Goal: Task Accomplishment & Management: Complete application form

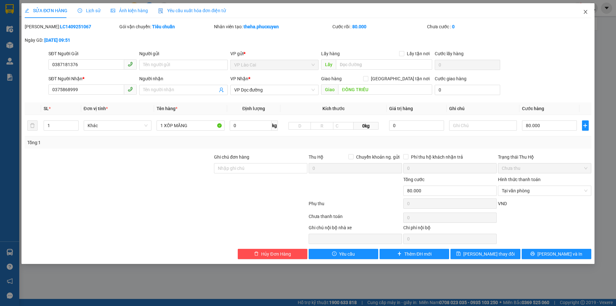
click at [585, 11] on icon "close" at bounding box center [585, 11] width 5 height 5
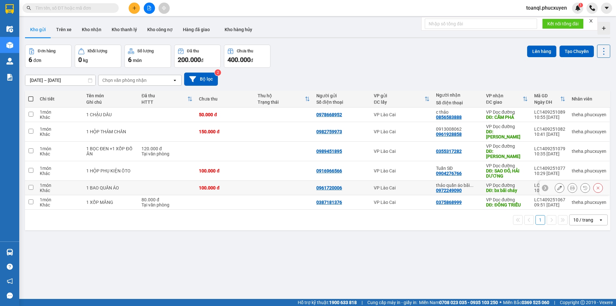
click at [557, 185] on icon at bounding box center [559, 187] width 4 height 4
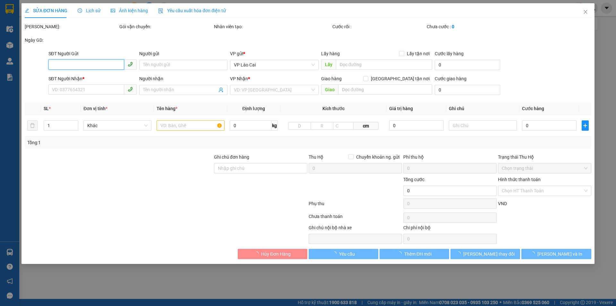
type input "0961720006"
type input "0972249090"
type input "thảo quần áo bãi cháy"
type input "bx bãi cháy"
type input "100.000"
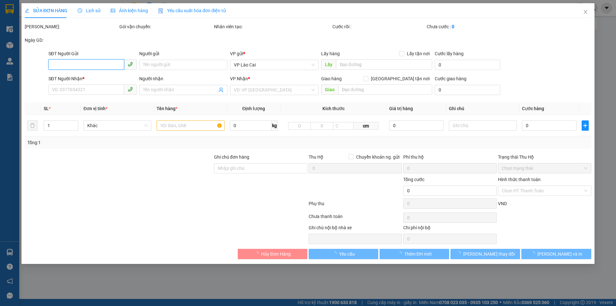
type input "100.000"
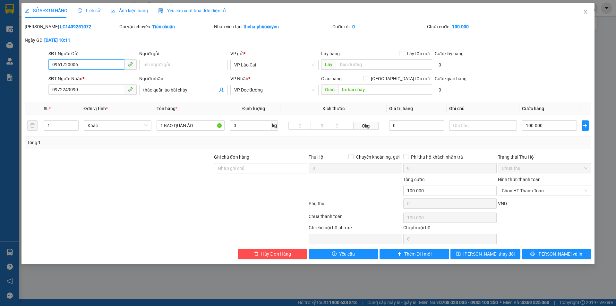
drag, startPoint x: 82, startPoint y: 63, endPoint x: 39, endPoint y: 76, distance: 45.9
click at [39, 76] on form "SĐT Người Gửi 0961720006 0961720006 Người gửi Tên người gửi VP gửi * VP Lào Cai…" at bounding box center [308, 73] width 567 height 47
drag, startPoint x: 83, startPoint y: 88, endPoint x: 52, endPoint y: 93, distance: 30.9
click at [52, 93] on input "0972249090" at bounding box center [86, 89] width 76 height 10
click at [584, 13] on icon "close" at bounding box center [585, 11] width 5 height 5
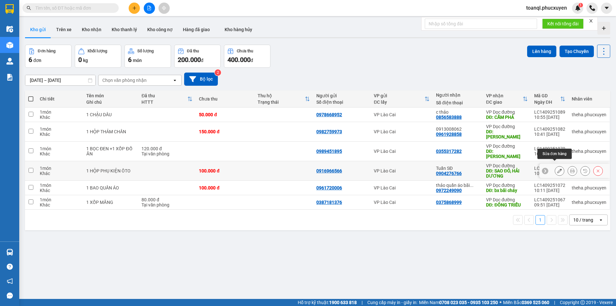
click at [557, 168] on icon at bounding box center [559, 170] width 4 height 4
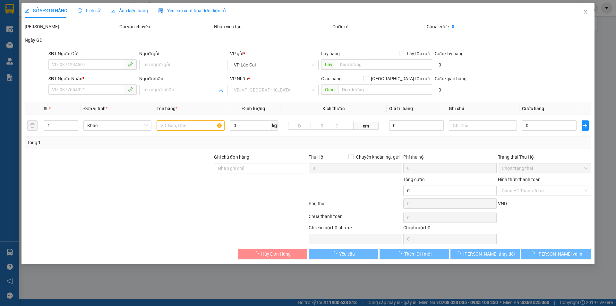
type input "0916966566"
type input "0904276766"
type input "Tuấn SĐ"
type input "SAO ĐỎ, [GEOGRAPHIC_DATA]"
type input "100.000"
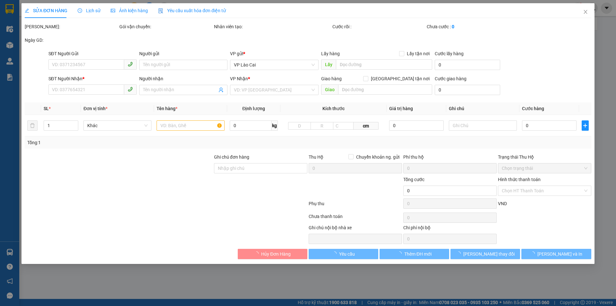
type input "100.000"
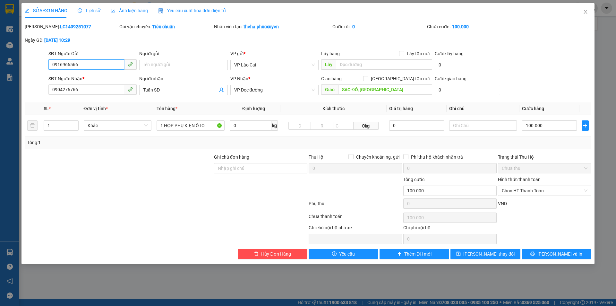
drag, startPoint x: 59, startPoint y: 71, endPoint x: 31, endPoint y: 74, distance: 28.4
click at [31, 74] on form "SĐT Người Gửi 0916966566 0916966566 Người gửi Tên người gửi VP gửi * VP Lào Cai…" at bounding box center [308, 73] width 567 height 47
drag, startPoint x: 86, startPoint y: 89, endPoint x: 38, endPoint y: 91, distance: 47.8
click at [38, 91] on div "SĐT Người Nhận * 0904276766 0904276766 Người nhận Tuấn SĐ VP Nhận * VP Dọc đườn…" at bounding box center [308, 86] width 568 height 22
drag, startPoint x: 585, startPoint y: 10, endPoint x: 581, endPoint y: 3, distance: 8.3
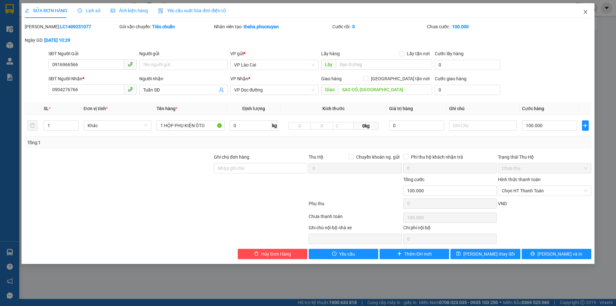
click at [585, 10] on icon "close" at bounding box center [585, 11] width 5 height 5
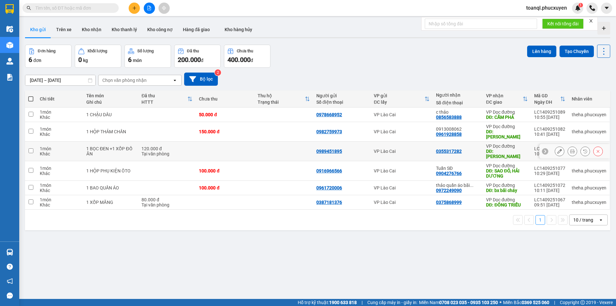
click at [555, 146] on button at bounding box center [559, 151] width 9 height 11
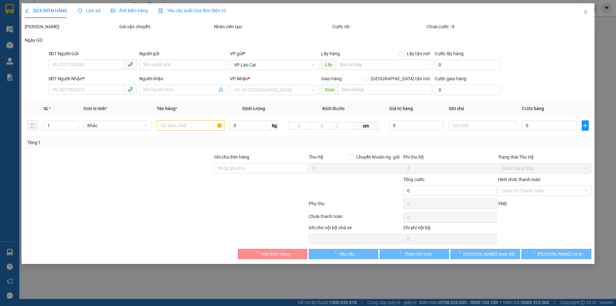
type input "0989451895"
type input "0355317282"
type input "QUANG HANH CẨM PHẢ"
type input "120.000"
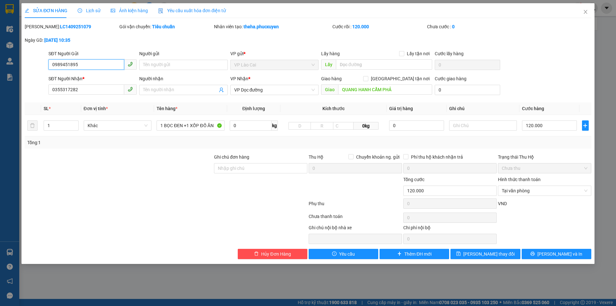
drag, startPoint x: 93, startPoint y: 67, endPoint x: 17, endPoint y: 71, distance: 76.8
click at [14, 75] on div "SỬA ĐƠN HÀNG Lịch sử Ảnh kiện hàng Yêu cầu xuất hóa đơn điện tử Total Paid Fee …" at bounding box center [308, 153] width 616 height 306
drag, startPoint x: 84, startPoint y: 89, endPoint x: 31, endPoint y: 99, distance: 53.9
click at [31, 99] on div "Total Paid Fee 120.000 Total UnPaid Fee 0 Cash Collection Total Fee Mã ĐH: LC14…" at bounding box center [308, 141] width 567 height 236
click at [588, 10] on icon "close" at bounding box center [585, 11] width 5 height 5
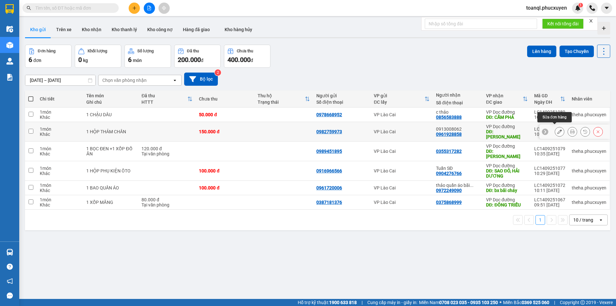
click at [557, 129] on icon at bounding box center [559, 131] width 4 height 4
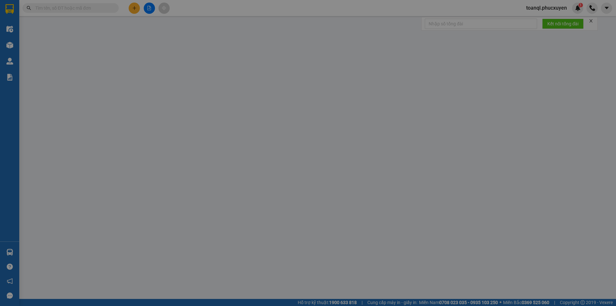
type input "0982759973"
type input "0961928858"
type input "0913008062"
type input "HẠ LONG"
type input "150.000"
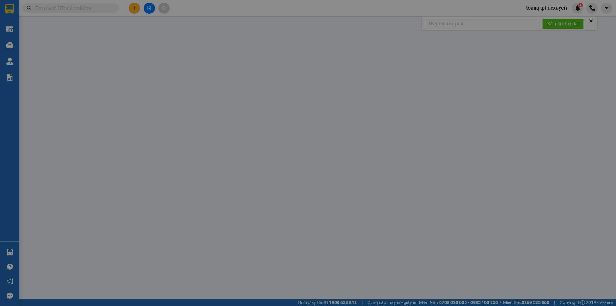
type input "150.000"
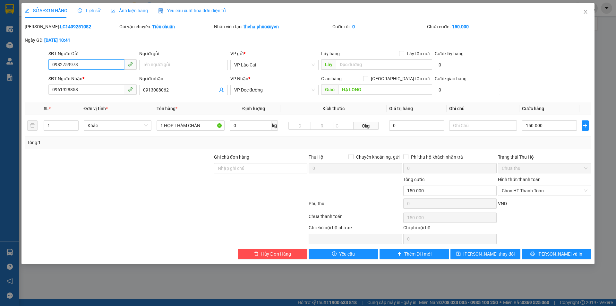
drag, startPoint x: 90, startPoint y: 62, endPoint x: 0, endPoint y: 71, distance: 90.6
click at [0, 71] on div "SỬA ĐƠN HÀNG Lịch sử Ảnh kiện hàng Yêu cầu xuất hóa đơn điện tử Total Paid Fee …" at bounding box center [308, 153] width 616 height 306
drag, startPoint x: 82, startPoint y: 88, endPoint x: 37, endPoint y: 98, distance: 46.6
click at [37, 98] on div "Total Paid Fee 0 Total UnPaid Fee 150.000 Cash Collection Total Fee Mã ĐH: LC14…" at bounding box center [308, 141] width 567 height 236
click at [584, 13] on icon "close" at bounding box center [585, 11] width 5 height 5
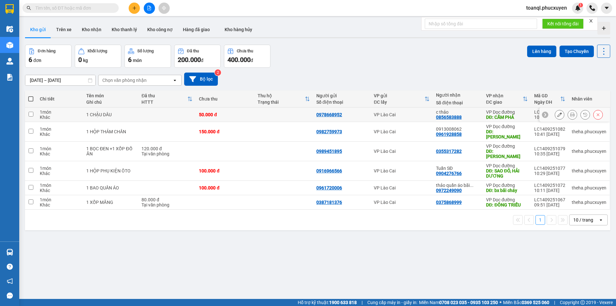
click at [557, 114] on button at bounding box center [559, 114] width 9 height 11
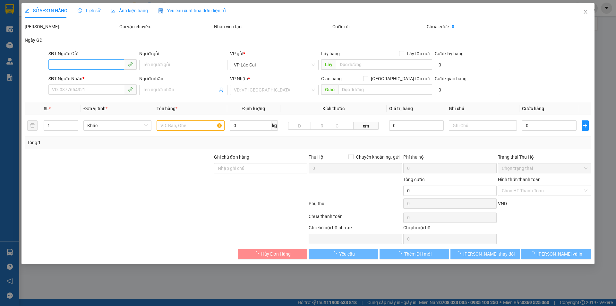
type input "0978668952"
type input "0856583888"
type input "c thảo"
type input "CẨM PHẢ"
type input "50.000"
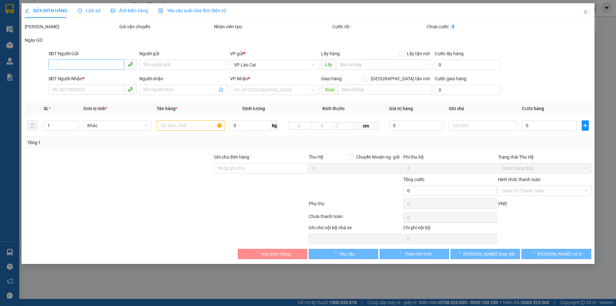
type input "50.000"
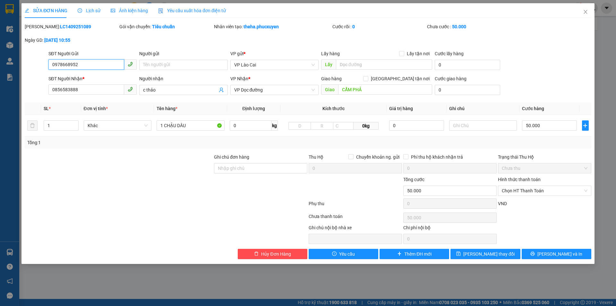
drag, startPoint x: 87, startPoint y: 67, endPoint x: 32, endPoint y: 68, distance: 54.3
click at [32, 68] on div "SĐT Người Gửi 0978668952 0978668952 Người gửi Tên người gửi VP gửi * VP Lào Cai…" at bounding box center [308, 61] width 568 height 22
drag, startPoint x: 78, startPoint y: 91, endPoint x: 30, endPoint y: 99, distance: 48.1
click at [30, 99] on div "Total Paid Fee 0 Total UnPaid Fee 50.000 Cash Collection Total Fee Mã ĐH: LC140…" at bounding box center [308, 141] width 567 height 236
click at [587, 11] on icon "close" at bounding box center [585, 11] width 5 height 5
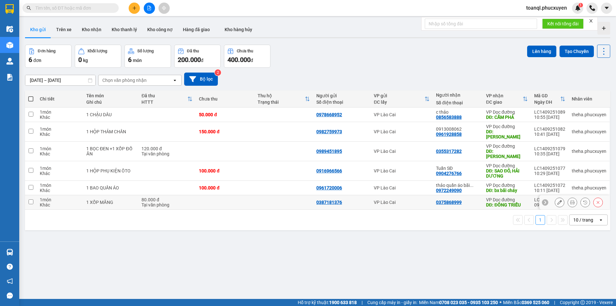
click at [157, 197] on div "80.000 đ" at bounding box center [167, 199] width 51 height 5
checkbox input "true"
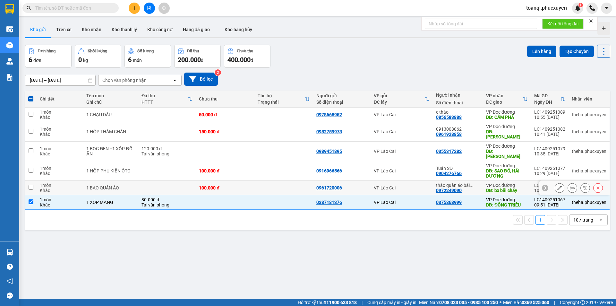
click at [157, 182] on td at bounding box center [166, 188] width 57 height 14
checkbox input "true"
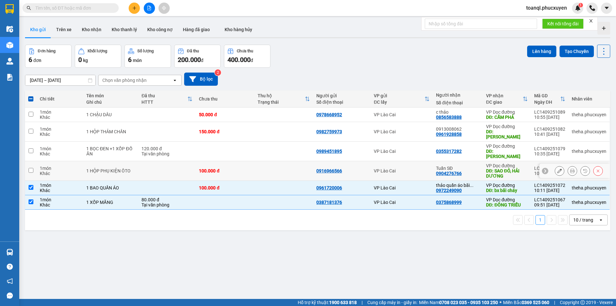
click at [159, 170] on td at bounding box center [166, 171] width 57 height 20
checkbox input "true"
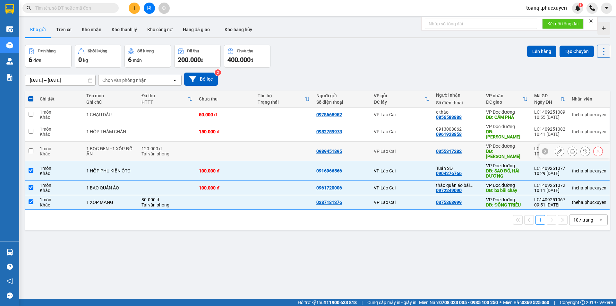
click at [170, 151] on div "Tại văn phòng" at bounding box center [167, 153] width 51 height 5
checkbox input "true"
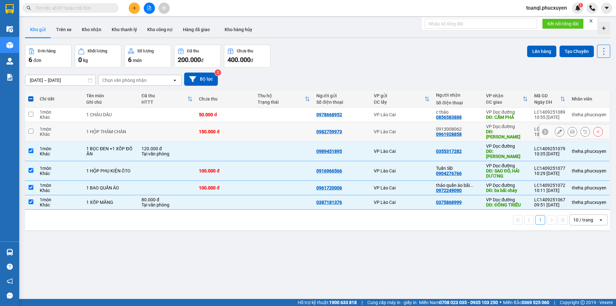
click at [170, 126] on td at bounding box center [166, 132] width 57 height 20
checkbox input "true"
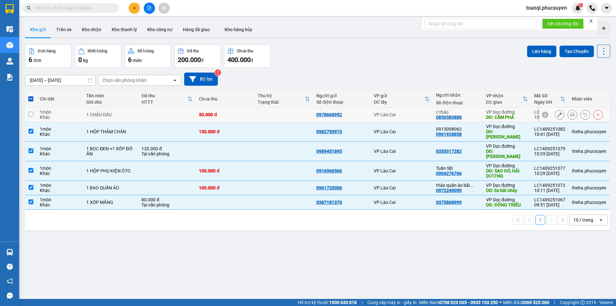
click at [186, 113] on td at bounding box center [166, 115] width 57 height 14
checkbox input "true"
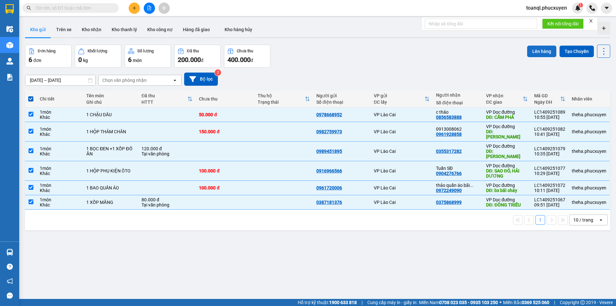
click at [535, 51] on button "Lên hàng" at bounding box center [541, 52] width 29 height 12
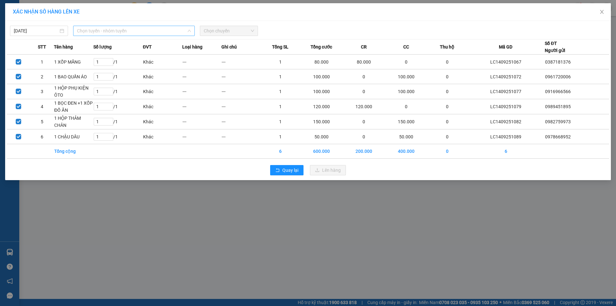
click at [106, 29] on span "Chọn tuyến - nhóm tuyến" at bounding box center [134, 31] width 114 height 10
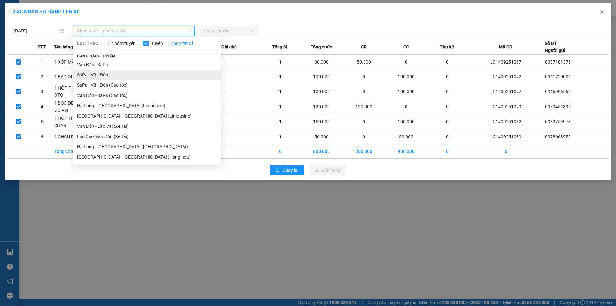
drag, startPoint x: 95, startPoint y: 73, endPoint x: 117, endPoint y: 69, distance: 22.8
click at [95, 73] on li "SaPa - Vân Đồn" at bounding box center [147, 75] width 148 height 10
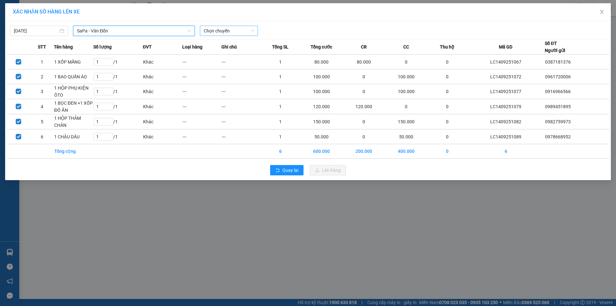
click at [227, 32] on span "Chọn chuyến" at bounding box center [229, 31] width 50 height 10
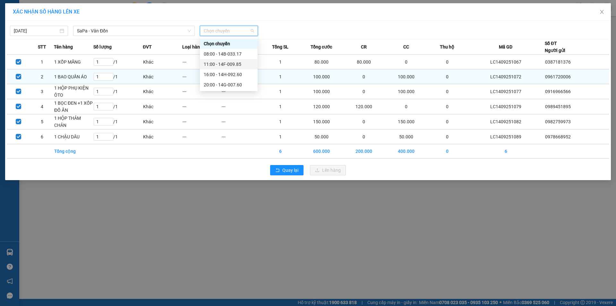
drag, startPoint x: 229, startPoint y: 62, endPoint x: 270, endPoint y: 74, distance: 42.5
click at [233, 65] on div "11:00 - 14F-009.85" at bounding box center [229, 64] width 50 height 7
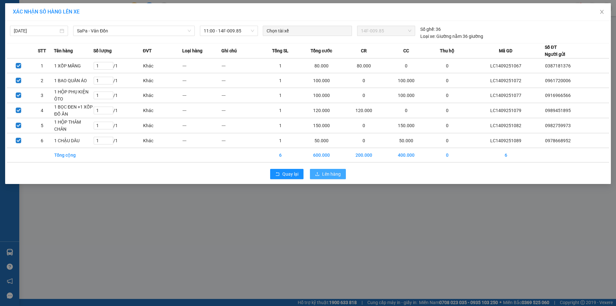
drag, startPoint x: 335, startPoint y: 175, endPoint x: 335, endPoint y: 169, distance: 5.8
click at [335, 175] on span "Lên hàng" at bounding box center [331, 173] width 19 height 7
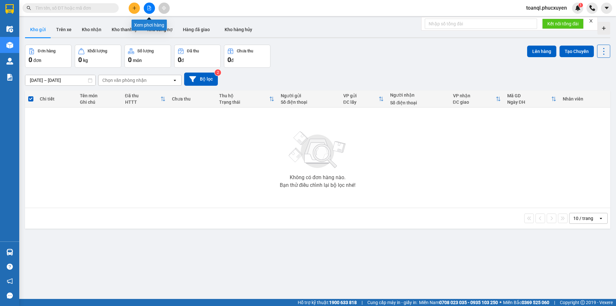
click at [148, 7] on icon "file-add" at bounding box center [149, 8] width 4 height 4
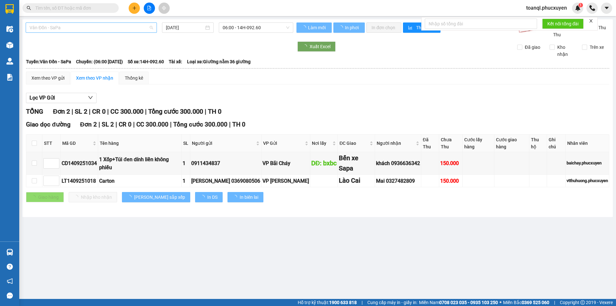
click at [89, 29] on span "Vân Đồn - SaPa" at bounding box center [92, 28] width 124 height 10
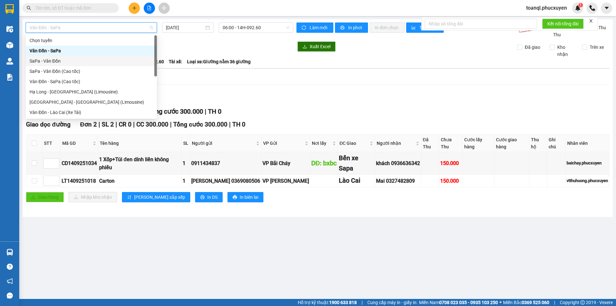
click at [49, 56] on div "SaPa - Vân Đồn" at bounding box center [91, 61] width 131 height 10
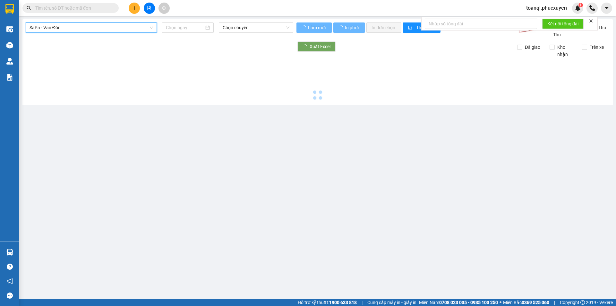
type input "[DATE]"
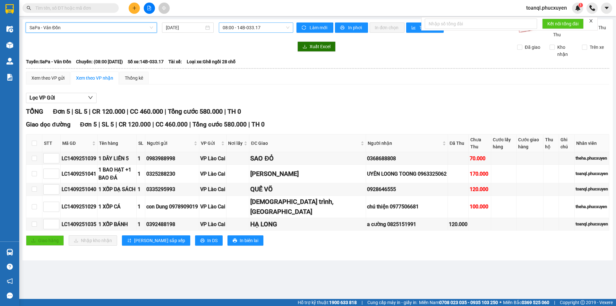
click at [247, 25] on span "08:00 - 14B-033.17" at bounding box center [256, 28] width 67 height 10
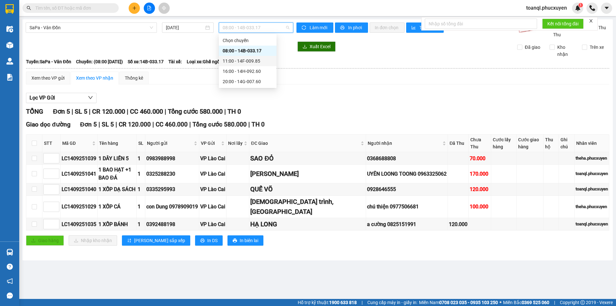
click at [247, 60] on div "11:00 - 14F-009.85" at bounding box center [248, 60] width 50 height 7
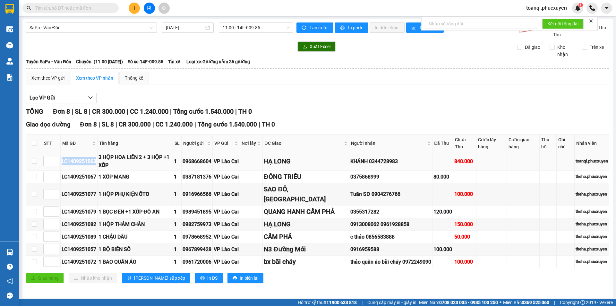
drag, startPoint x: 96, startPoint y: 162, endPoint x: 58, endPoint y: 168, distance: 38.9
click at [58, 168] on tr "LC1409251063 3 HỘP HOA LIỀN 2 + 3 HỘP +1 XỐP 1 0968668604 VP [GEOGRAPHIC_DATA] …" at bounding box center [317, 161] width 583 height 18
copy tr "LC1409251063"
click at [80, 11] on input "text" at bounding box center [73, 7] width 76 height 7
paste input "LC1409251063"
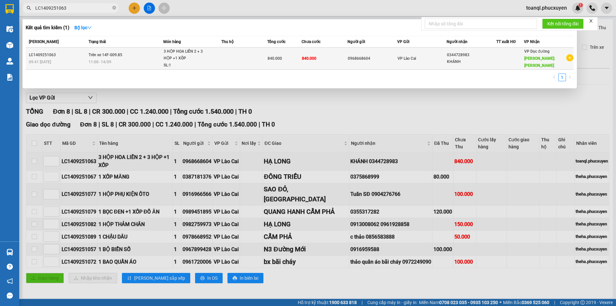
type input "LC1409251063"
click at [121, 57] on span "Trên xe 14F-009.85" at bounding box center [106, 55] width 34 height 4
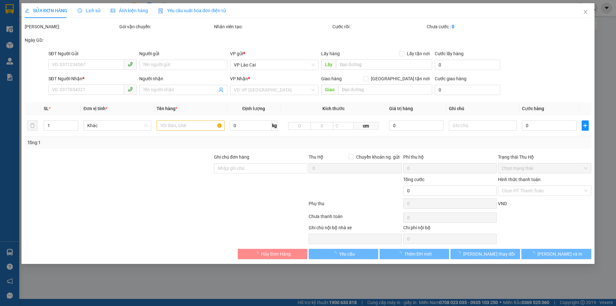
type input "0968668604"
type input "0344728983"
type input "KHÁNH"
type input "HẠ LONG"
type input "840.000"
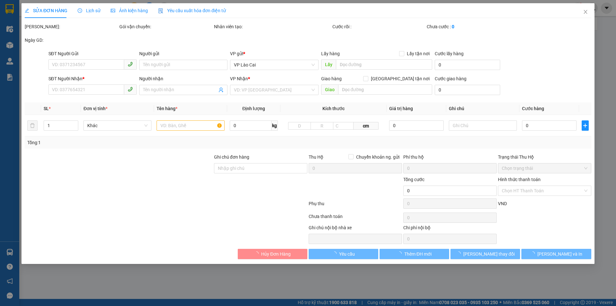
type input "840.000"
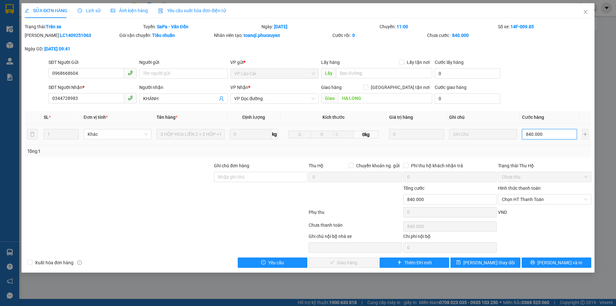
click at [557, 135] on input "840.000" at bounding box center [549, 134] width 55 height 10
type input "8"
type input "86"
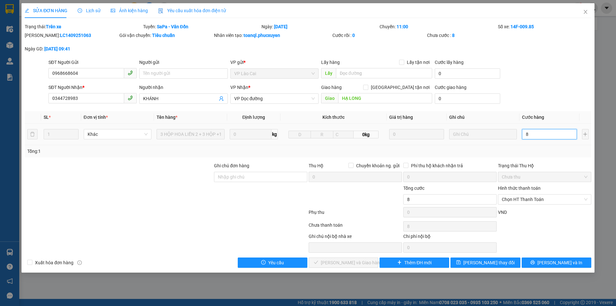
type input "86"
type input "860"
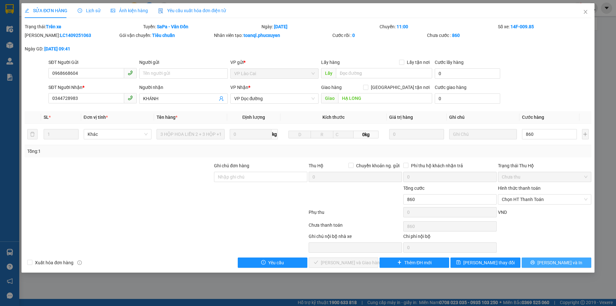
type input "860.000"
click at [563, 263] on span "[PERSON_NAME] và In" at bounding box center [560, 262] width 45 height 7
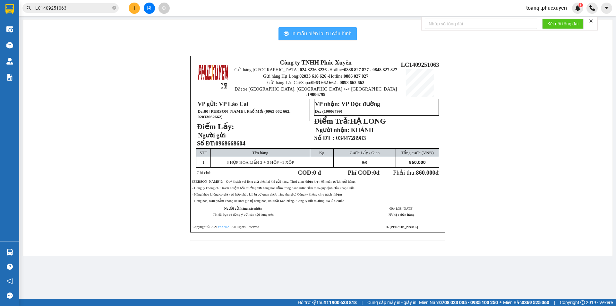
click at [315, 32] on span "In mẫu biên lai tự cấu hình" at bounding box center [321, 34] width 60 height 8
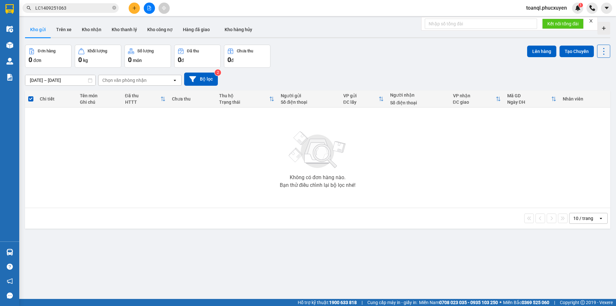
click at [150, 10] on icon "file-add" at bounding box center [150, 8] width 4 height 4
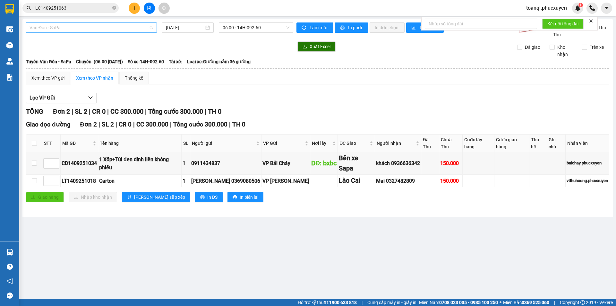
click at [87, 28] on span "Vân Đồn - SaPa" at bounding box center [92, 28] width 124 height 10
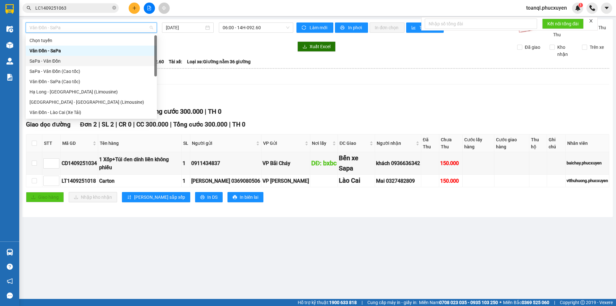
click at [61, 62] on div "SaPa - Vân Đồn" at bounding box center [92, 60] width 124 height 7
type input "[DATE]"
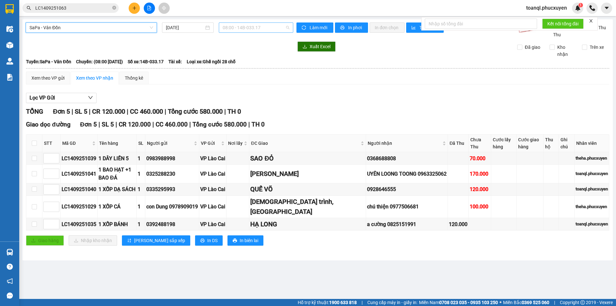
click at [272, 27] on span "08:00 - 14B-033.17" at bounding box center [256, 28] width 67 height 10
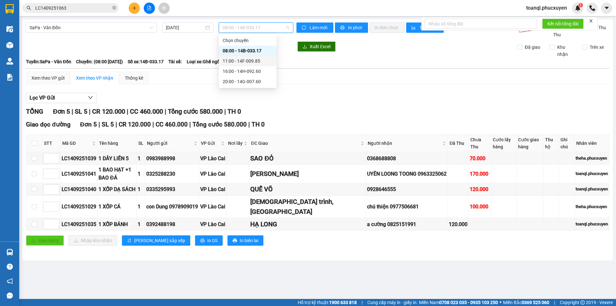
click at [260, 62] on div "11:00 - 14F-009.85" at bounding box center [248, 60] width 50 height 7
